Goal: Task Accomplishment & Management: Manage account settings

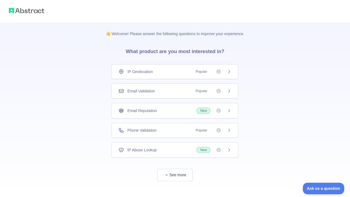
scroll to position [5, 0]
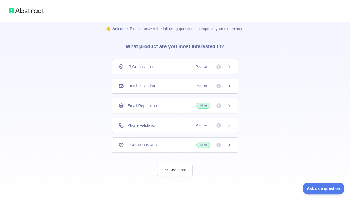
click at [232, 105] on div "Email Reputation New" at bounding box center [175, 106] width 127 height 16
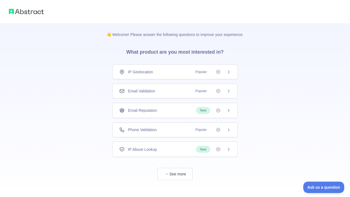
scroll to position [5, 0]
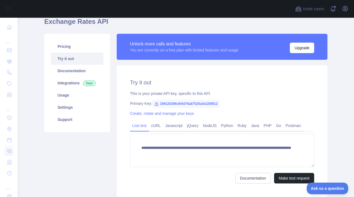
scroll to position [26, 0]
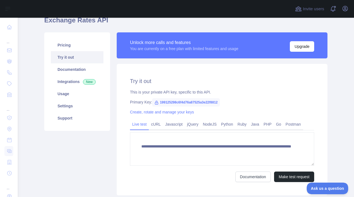
click at [193, 102] on span "199125298c6f4d76a87525a3e22f8812" at bounding box center [186, 102] width 68 height 8
copy span "199125298c6f4d76a87525a3e22f8812"
click at [182, 113] on link "Create, rotate and manage your keys" at bounding box center [162, 112] width 64 height 4
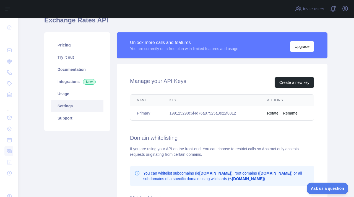
click at [198, 113] on td "199125298c6f4d76a87525a3e22f8812" at bounding box center [212, 113] width 98 height 15
copy td "199125298c6f4d76a87525a3e22f8812"
